Goal: Task Accomplishment & Management: Manage account settings

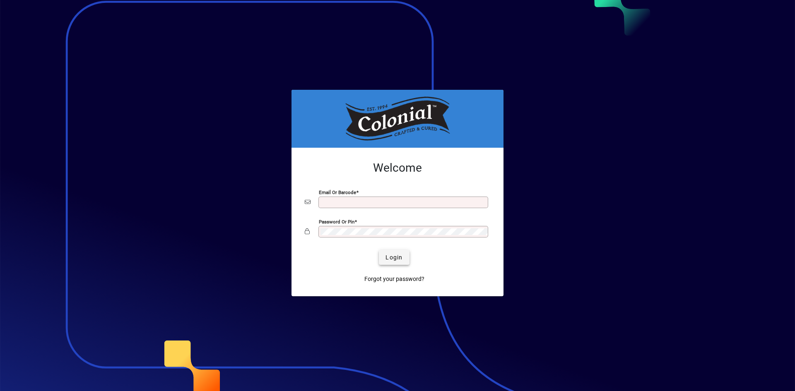
type input "**********"
click at [393, 259] on span "Login" at bounding box center [393, 257] width 17 height 9
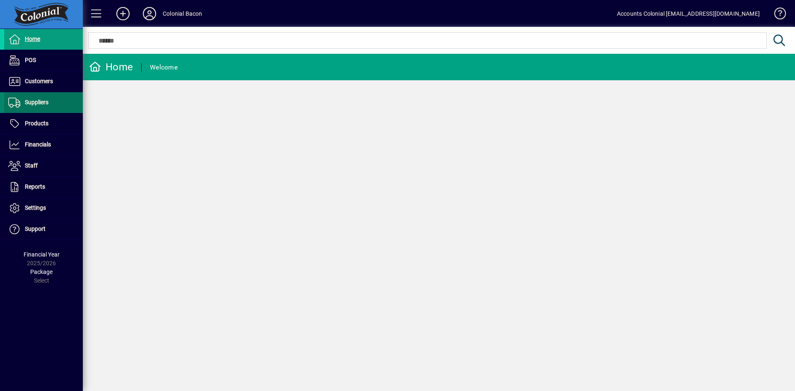
click at [36, 103] on span "Suppliers" at bounding box center [37, 102] width 24 height 7
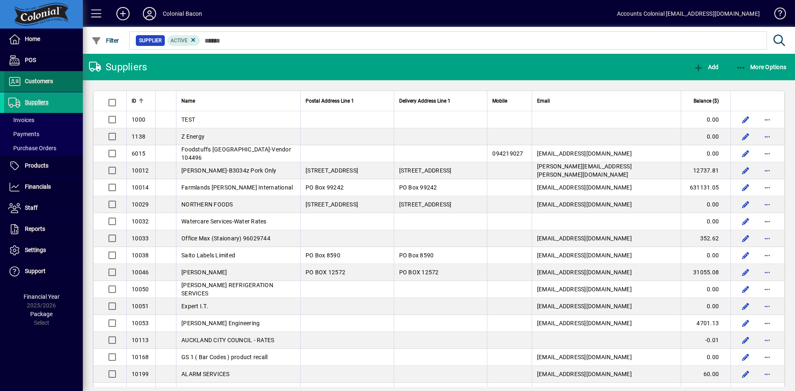
click at [41, 83] on span "Customers" at bounding box center [39, 81] width 28 height 7
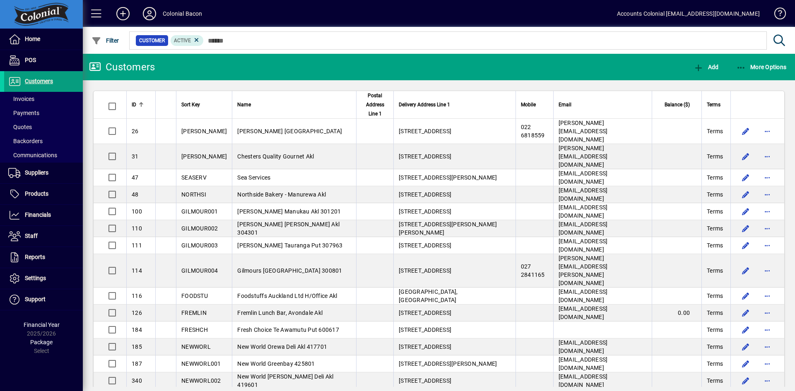
click at [132, 101] on span "ID" at bounding box center [134, 104] width 5 height 9
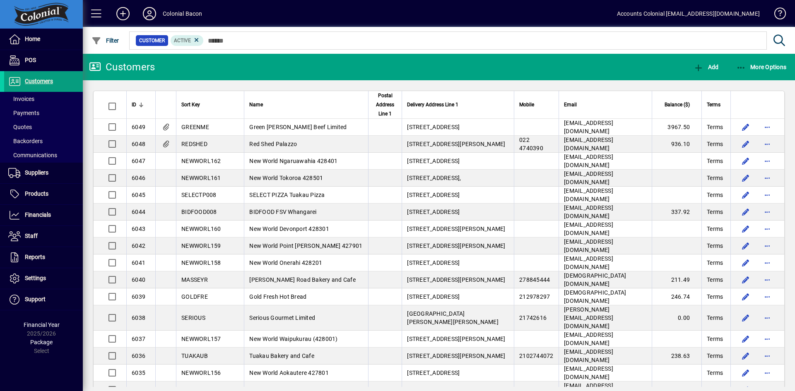
click at [132, 101] on span "ID" at bounding box center [134, 104] width 5 height 9
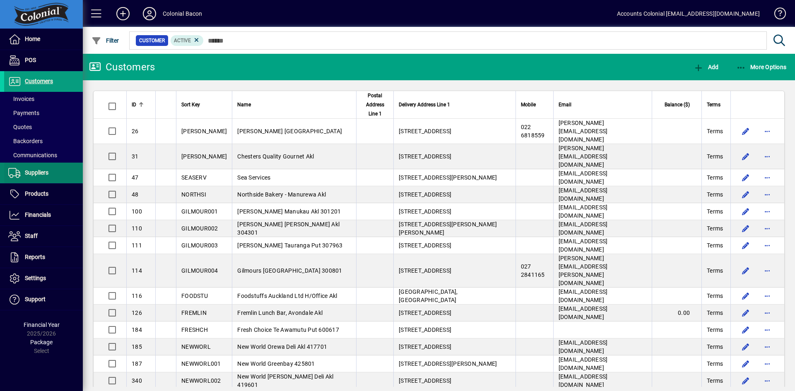
click at [46, 170] on span "Suppliers" at bounding box center [37, 172] width 24 height 7
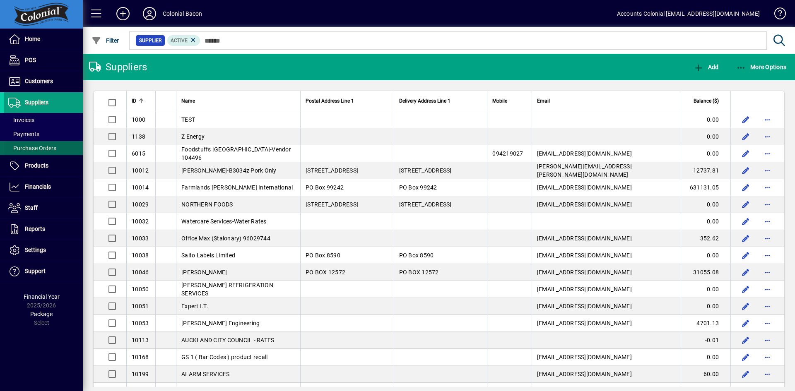
drag, startPoint x: 45, startPoint y: 151, endPoint x: 49, endPoint y: 149, distance: 4.3
click at [46, 151] on span "Purchase Orders" at bounding box center [32, 148] width 48 height 7
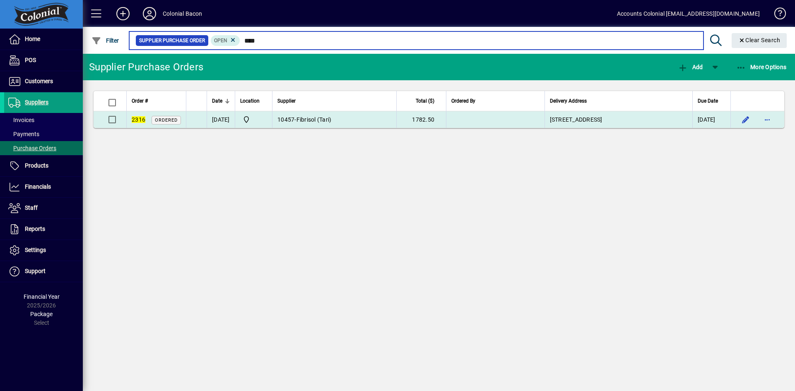
type input "****"
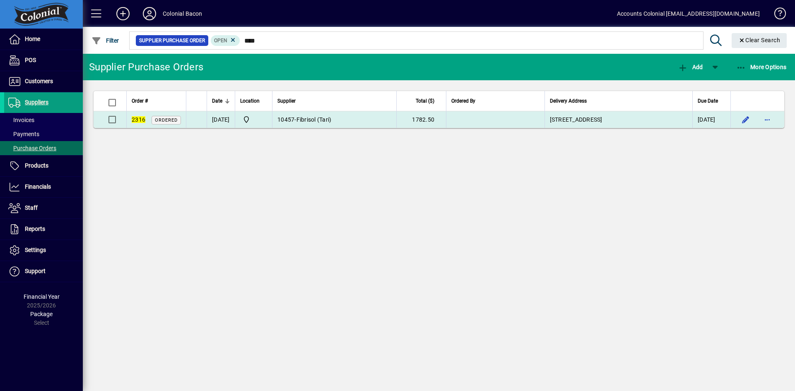
click at [396, 125] on td "10457 - Fibrisol (Tari)" at bounding box center [334, 119] width 124 height 17
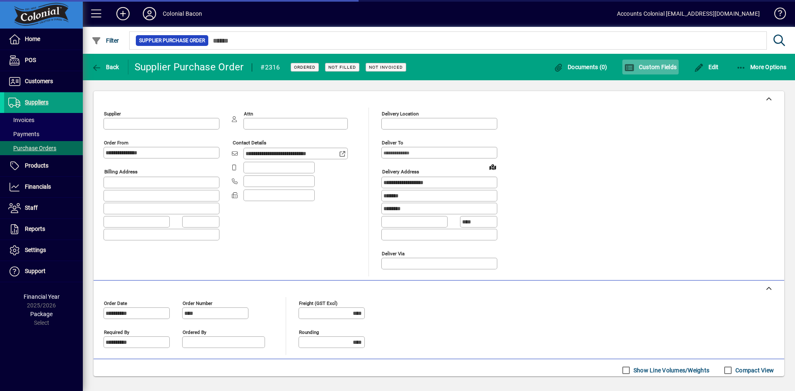
type input "**********"
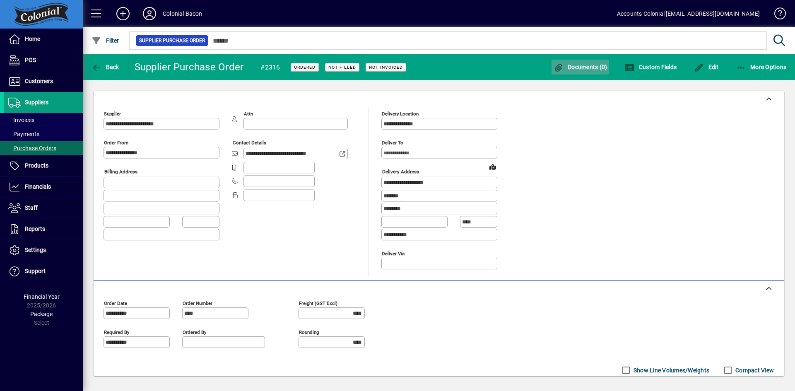
click at [592, 69] on span "Documents (0)" at bounding box center [581, 67] width 54 height 7
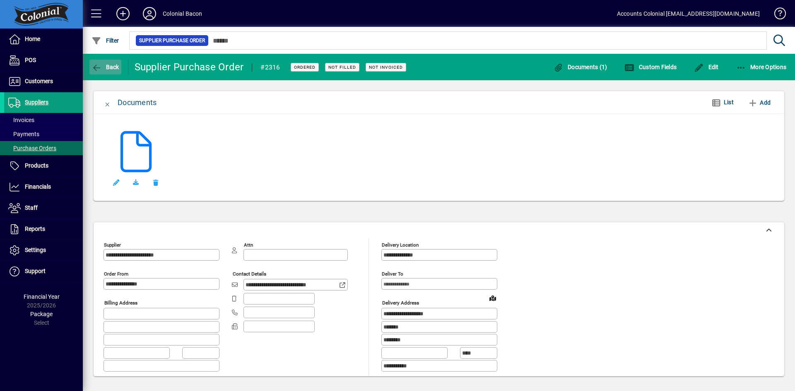
click at [100, 64] on icon "button" at bounding box center [97, 68] width 10 height 8
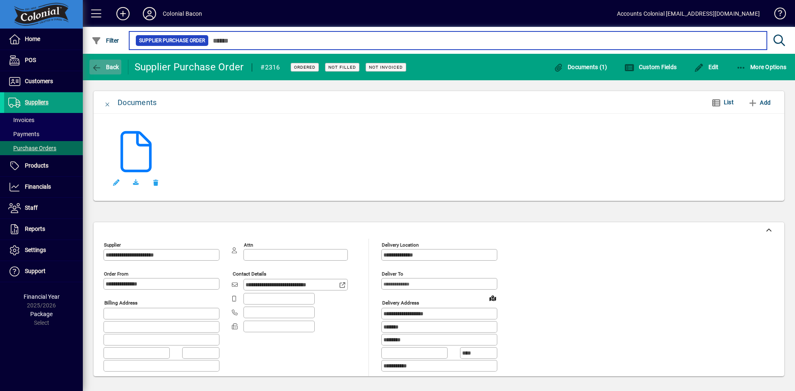
type input "****"
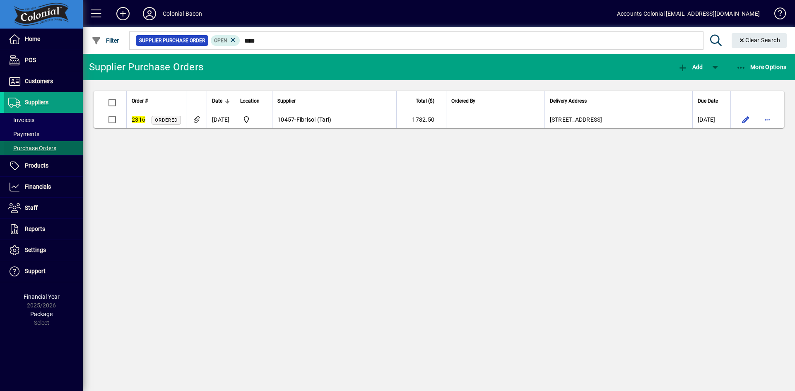
click at [35, 149] on span "Purchase Orders" at bounding box center [32, 148] width 48 height 7
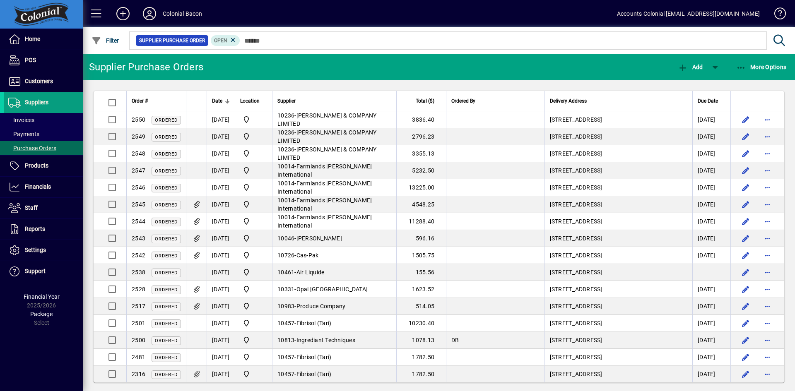
click at [216, 99] on span "Date" at bounding box center [217, 100] width 10 height 9
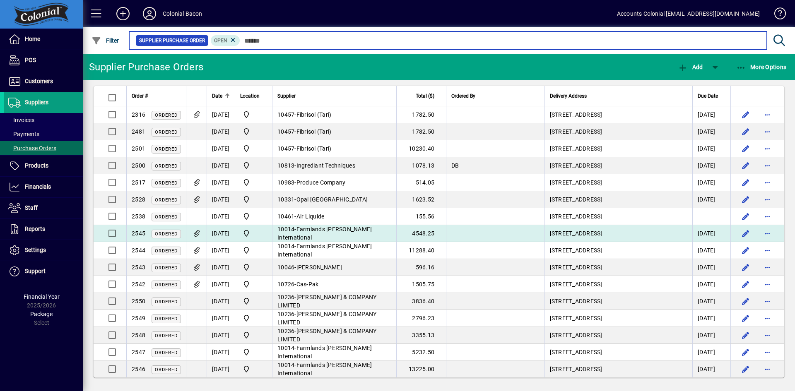
scroll to position [6, 0]
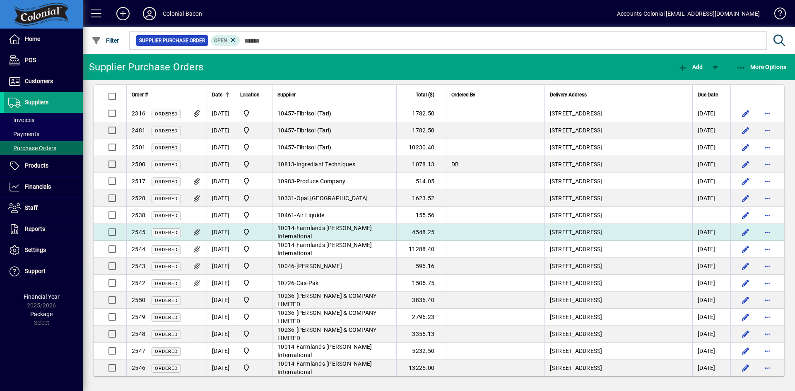
click at [321, 232] on span "Farmlands [PERSON_NAME] International" at bounding box center [324, 232] width 94 height 15
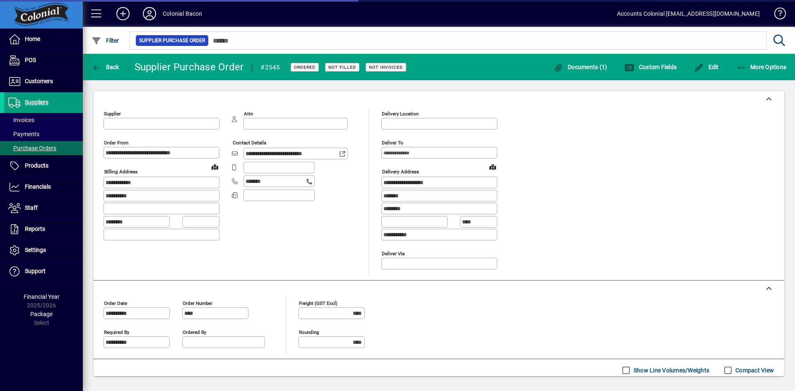
type input "**********"
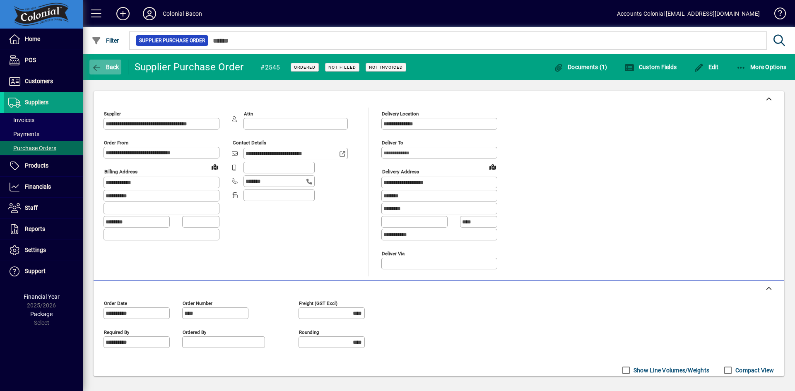
click at [116, 70] on span "Back" at bounding box center [106, 67] width 28 height 7
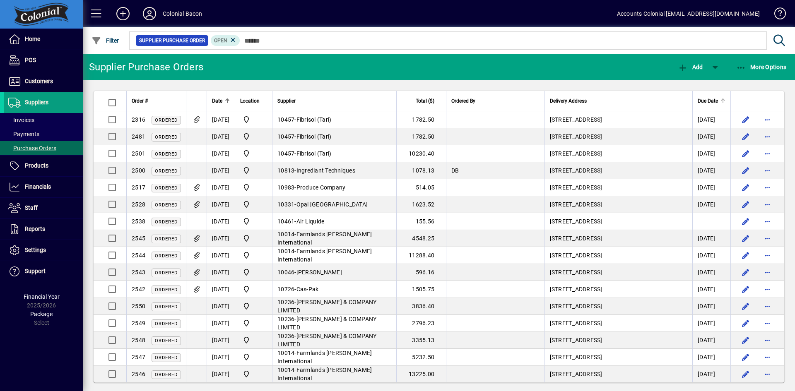
click at [699, 102] on span "Due Date" at bounding box center [708, 100] width 20 height 9
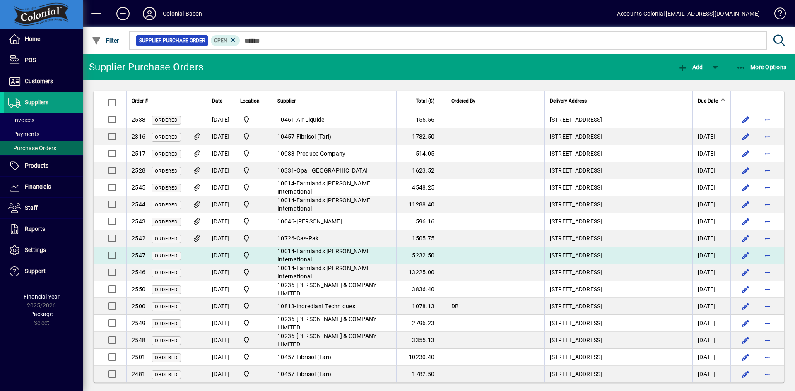
click at [231, 255] on td "[DATE]" at bounding box center [221, 255] width 28 height 17
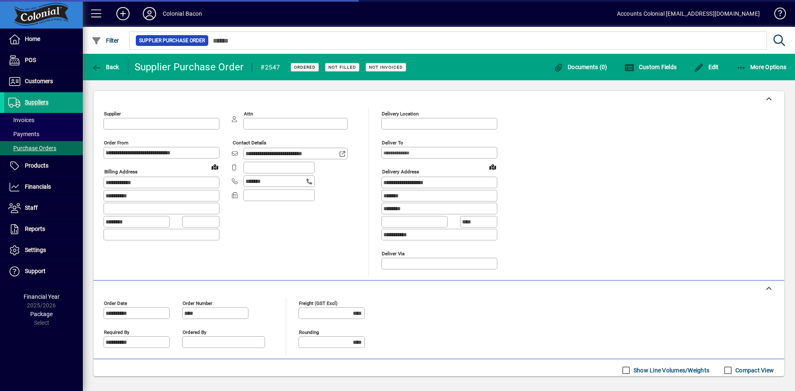
type input "**********"
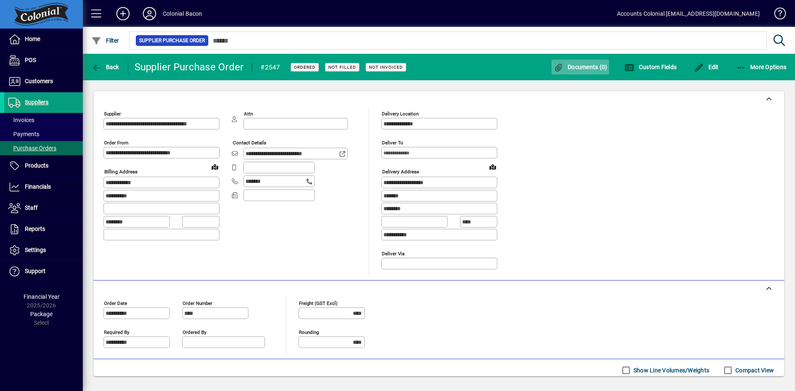
click at [573, 68] on span "Documents (0)" at bounding box center [581, 67] width 54 height 7
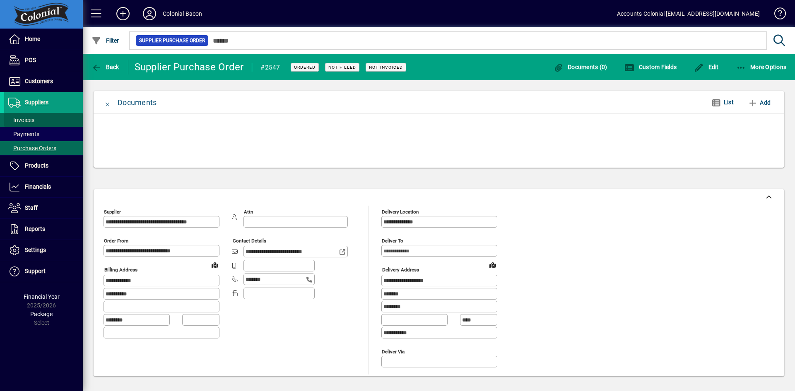
click at [28, 119] on span "Invoices" at bounding box center [21, 120] width 26 height 7
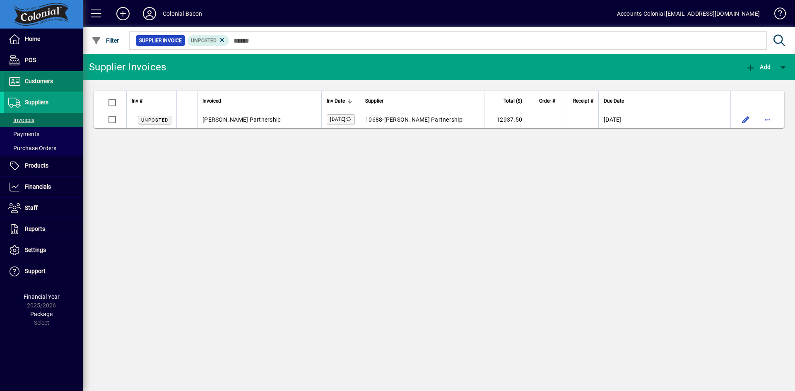
click at [36, 79] on span "Customers" at bounding box center [39, 81] width 28 height 7
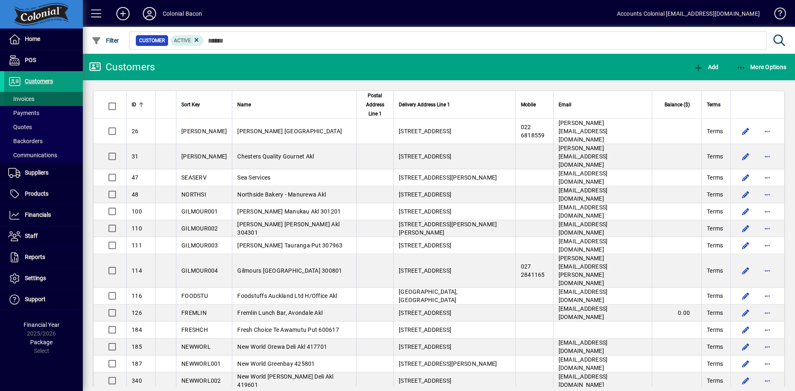
click at [28, 96] on span "Invoices" at bounding box center [21, 99] width 26 height 7
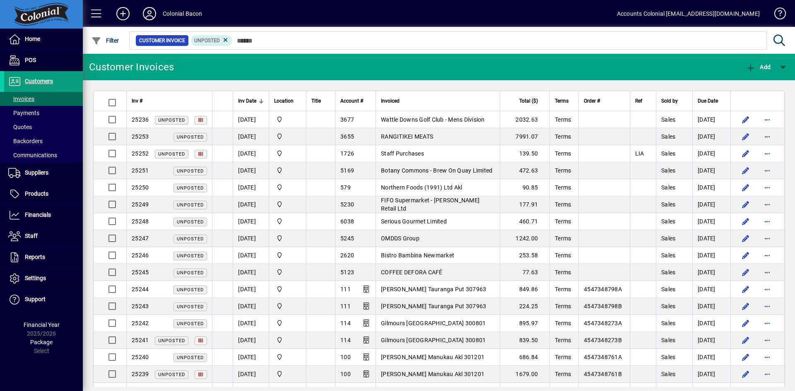
click at [246, 98] on span "Inv Date" at bounding box center [247, 100] width 18 height 9
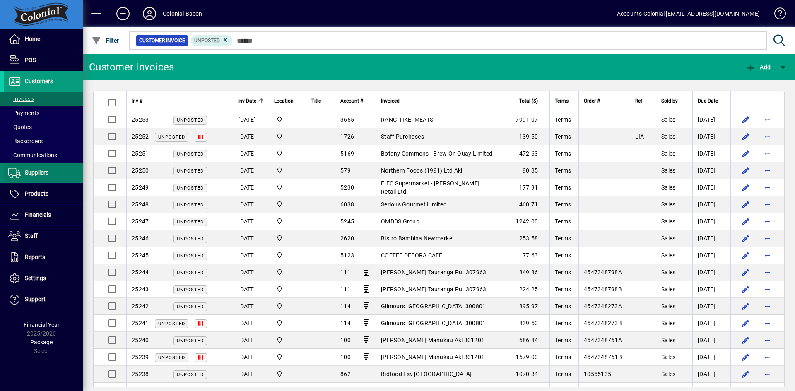
click at [41, 174] on span "Suppliers" at bounding box center [37, 172] width 24 height 7
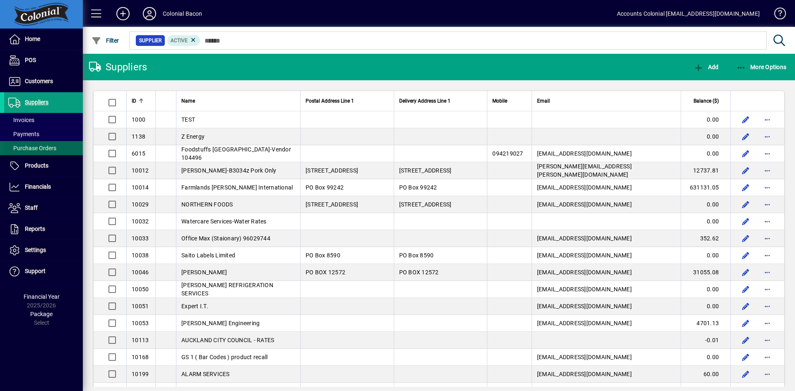
drag, startPoint x: 44, startPoint y: 148, endPoint x: 55, endPoint y: 143, distance: 12.4
click at [45, 148] on span "Purchase Orders" at bounding box center [32, 148] width 48 height 7
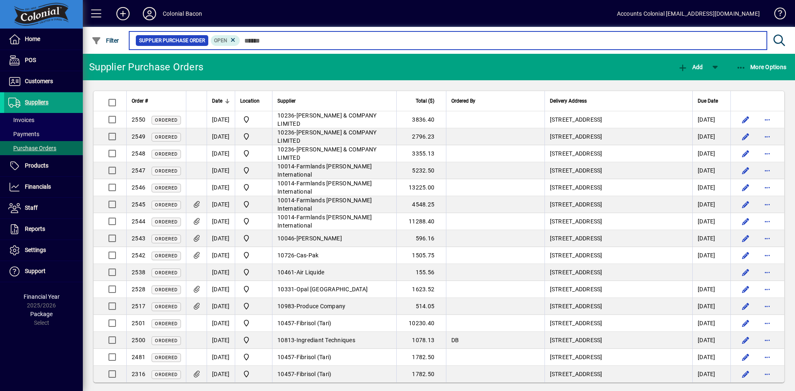
click at [247, 41] on input "text" at bounding box center [500, 41] width 520 height 12
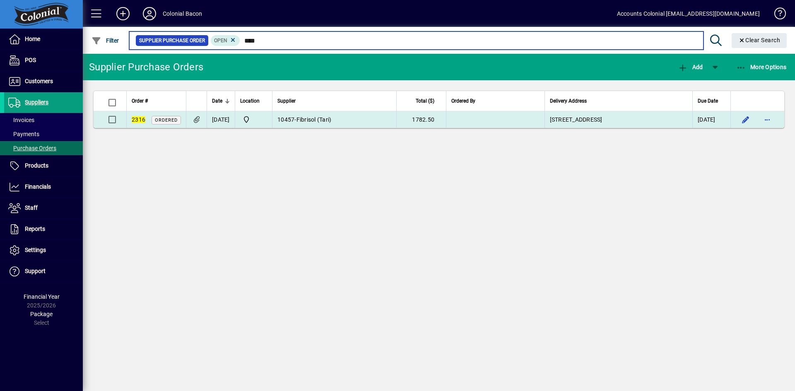
type input "****"
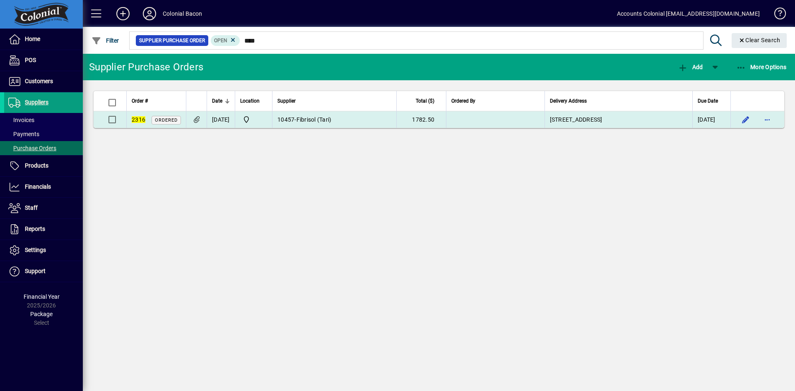
click at [325, 124] on td "10457 - Fibrisol (Tari)" at bounding box center [334, 119] width 124 height 17
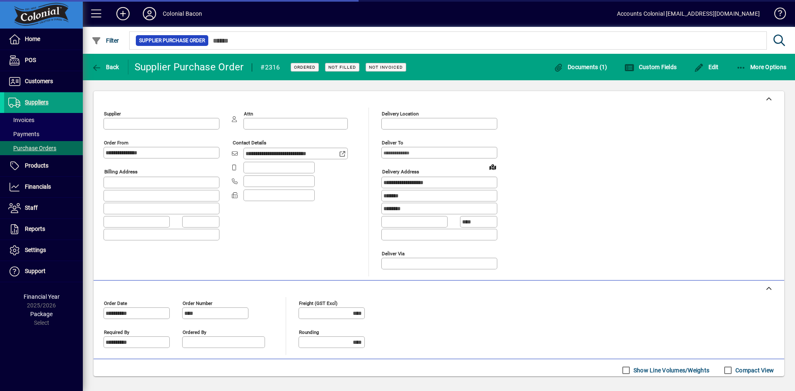
type input "**********"
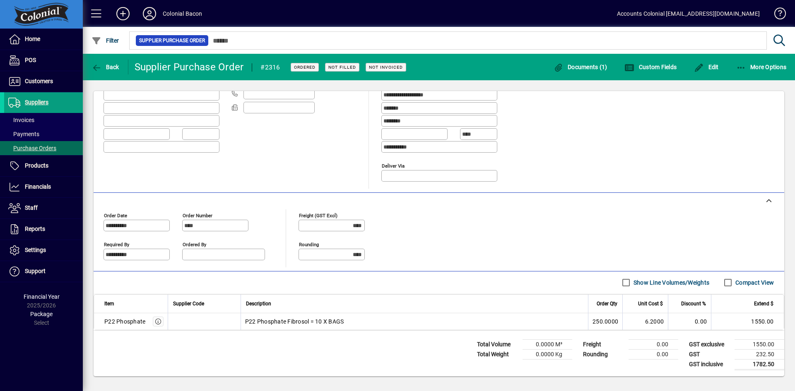
scroll to position [89, 0]
click at [583, 70] on span "Documents (1)" at bounding box center [581, 67] width 54 height 7
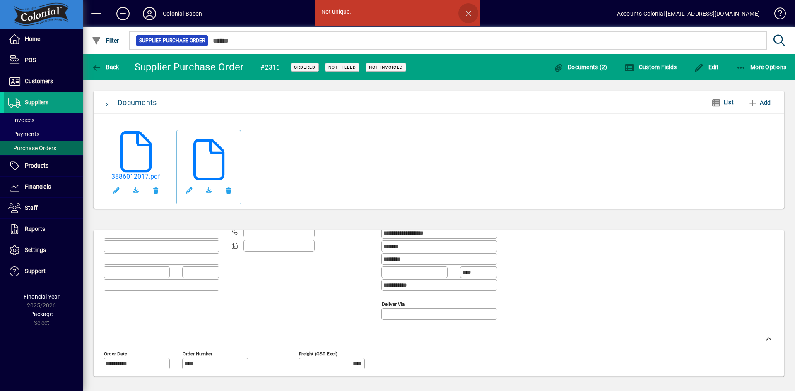
click at [466, 10] on span "button" at bounding box center [468, 13] width 20 height 20
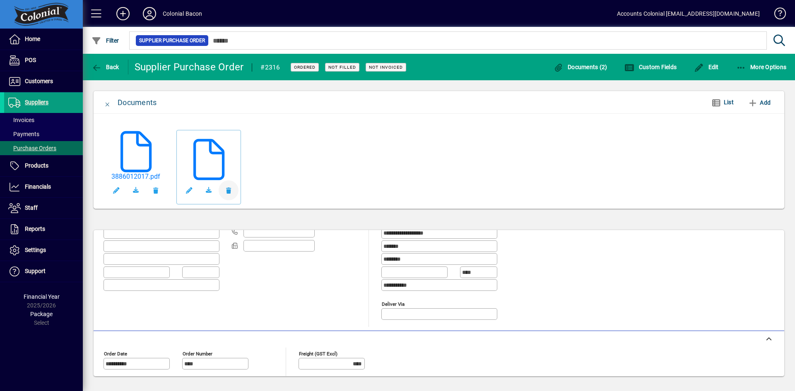
click at [228, 191] on span "button" at bounding box center [229, 191] width 20 height 20
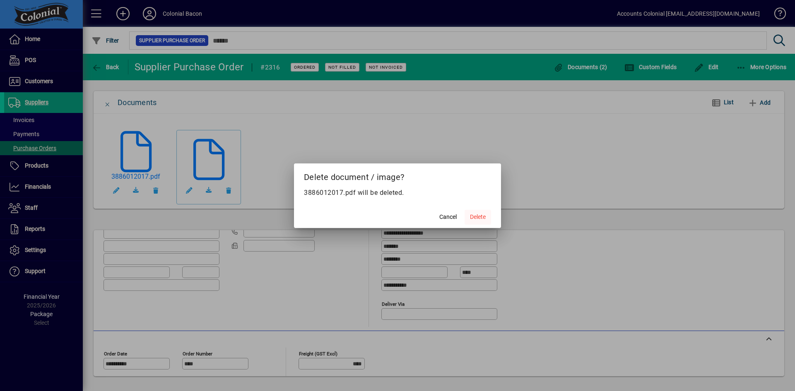
click at [470, 219] on span "Delete" at bounding box center [478, 217] width 16 height 9
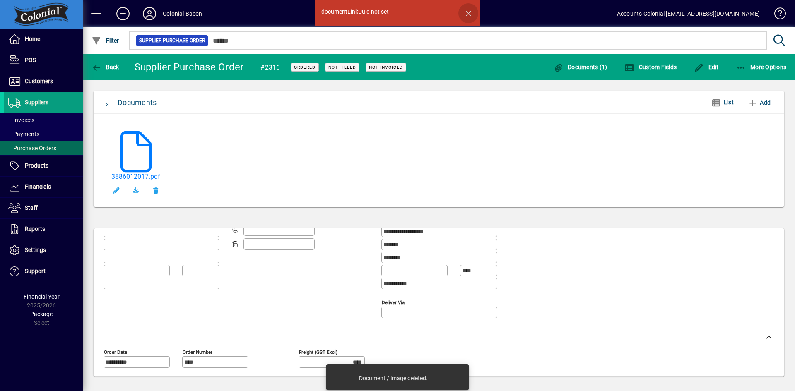
click at [469, 12] on span "button" at bounding box center [468, 13] width 20 height 20
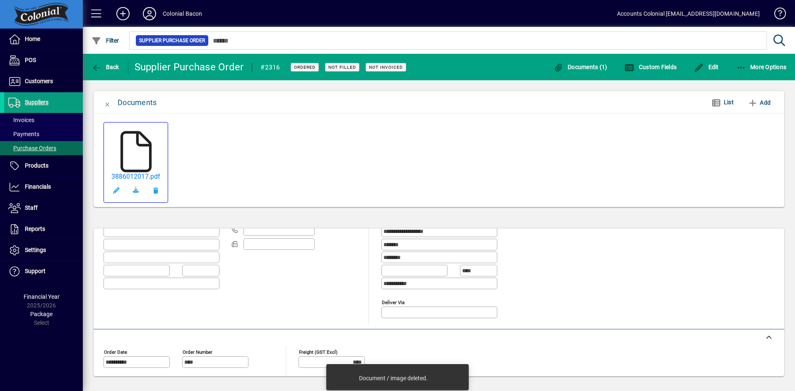
click at [131, 163] on icon at bounding box center [135, 151] width 41 height 41
